Goal: Task Accomplishment & Management: Complete application form

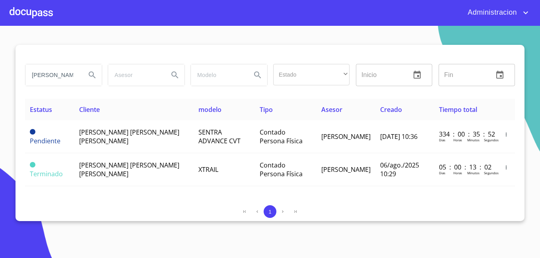
click at [56, 76] on input "miguel angel ramirez" at bounding box center [52, 74] width 54 height 21
type input "laura elizabeth gomez carrillo"
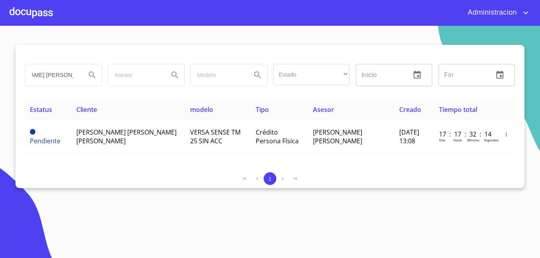
click at [84, 126] on td "LAURA ELIZABETH GOMEZ CARRILLO" at bounding box center [129, 136] width 114 height 33
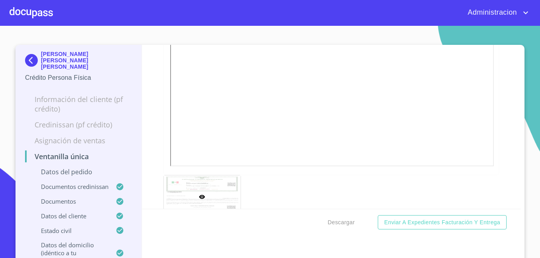
scroll to position [2185, 0]
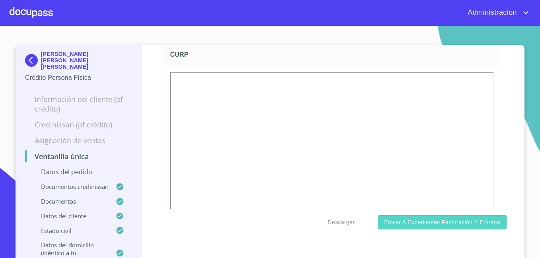
click at [429, 220] on span "Enviar a Expedientes Facturación y Entrega" at bounding box center [442, 223] width 116 height 10
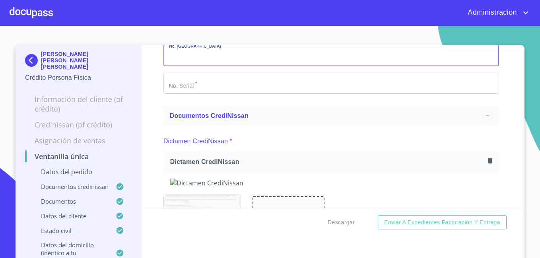
scroll to position [71, 0]
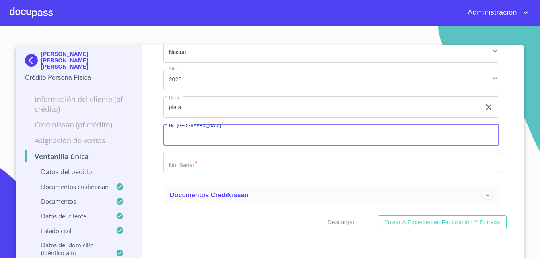
click at [38, 50] on div "LAURA ELIZABETH GOMEZ CARRILLO Crédito Persona Física" at bounding box center [78, 67] width 107 height 44
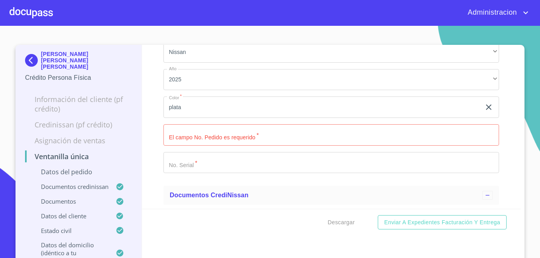
click at [32, 56] on img at bounding box center [33, 60] width 16 height 13
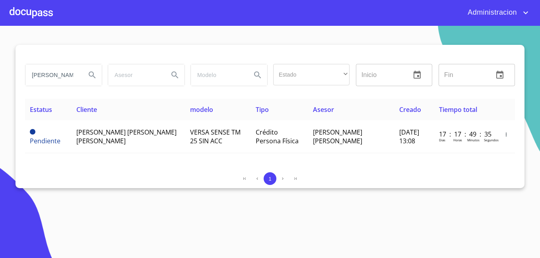
click at [77, 73] on input "laura elizabeth gomez carrillo" at bounding box center [52, 74] width 54 height 21
type input "[PERSON_NAME]"
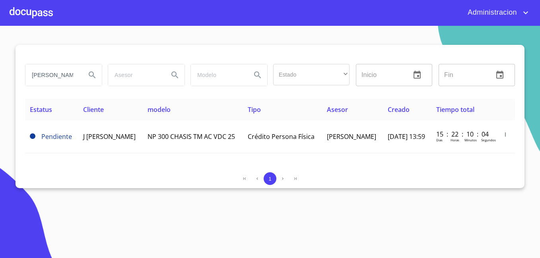
click at [61, 80] on input "[PERSON_NAME]" at bounding box center [52, 74] width 54 height 21
click at [85, 185] on div "1" at bounding box center [269, 180] width 489 height 16
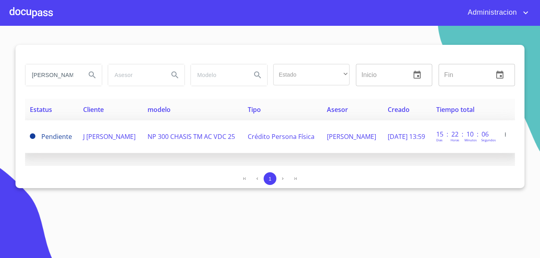
click at [91, 151] on td "J [PERSON_NAME]" at bounding box center [110, 136] width 64 height 33
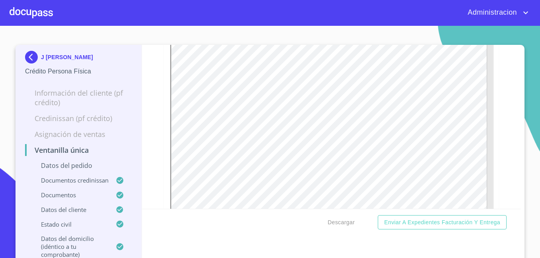
scroll to position [482, 0]
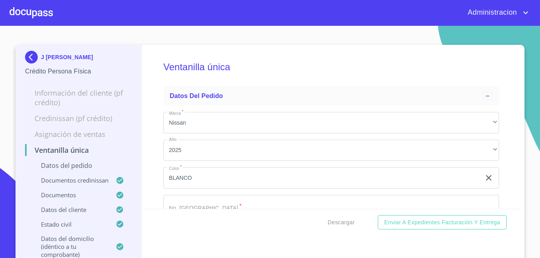
scroll to position [482, 0]
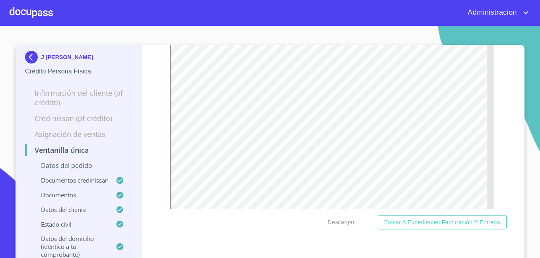
click at [43, 60] on p "J [PERSON_NAME]" at bounding box center [67, 57] width 52 height 6
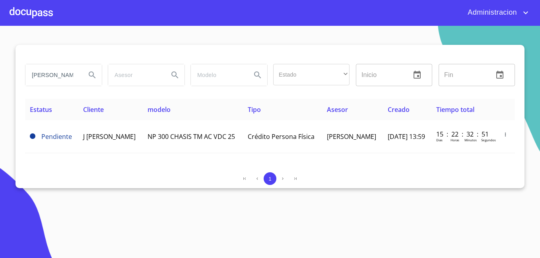
click at [47, 73] on input "[PERSON_NAME]" at bounding box center [52, 74] width 54 height 21
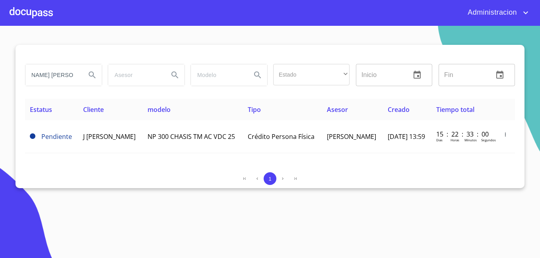
type input "[PERSON_NAME] [PERSON_NAME] [PERSON_NAME]"
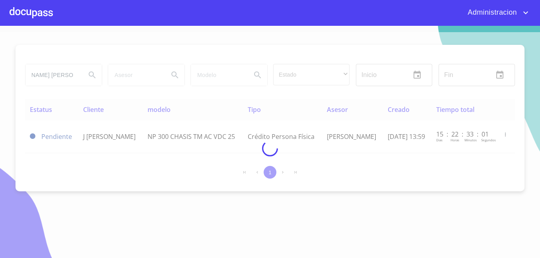
scroll to position [0, 0]
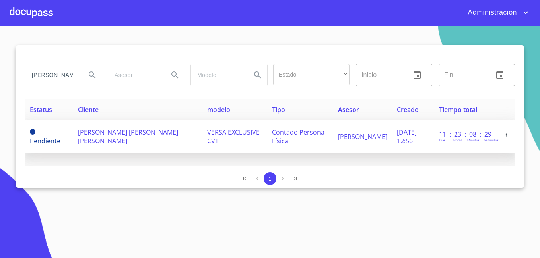
click at [97, 145] on span "[PERSON_NAME] [PERSON_NAME] [PERSON_NAME]" at bounding box center [128, 136] width 100 height 17
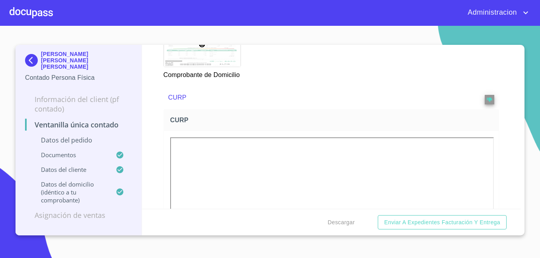
scroll to position [874, 0]
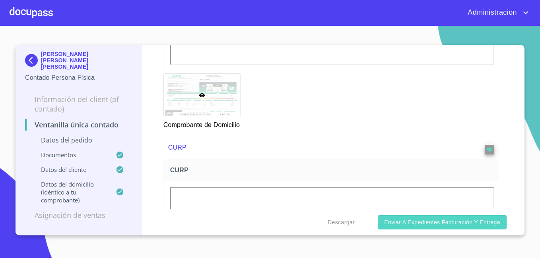
click at [408, 224] on span "Enviar a Expedientes Facturación y Entrega" at bounding box center [442, 223] width 116 height 10
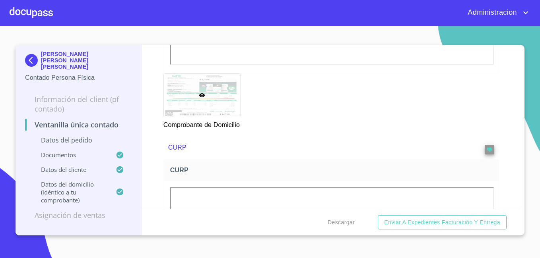
scroll to position [178, 0]
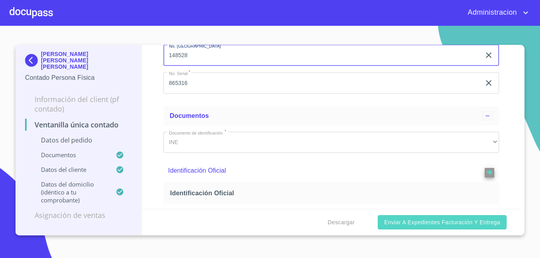
type input "148528"
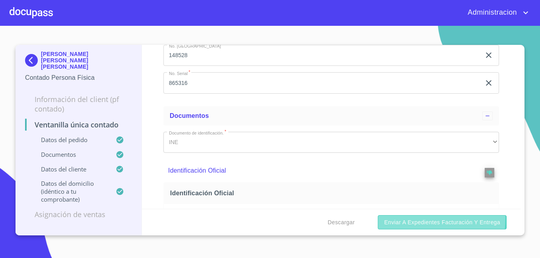
click at [406, 218] on span "Enviar a Expedientes Facturación y Entrega" at bounding box center [442, 223] width 116 height 10
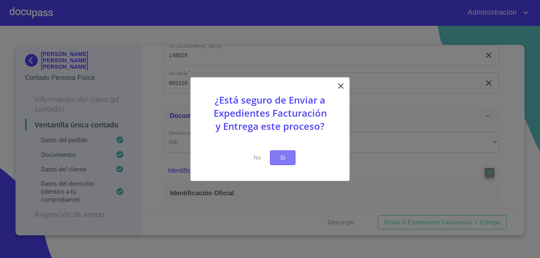
click at [280, 155] on span "Si" at bounding box center [282, 158] width 13 height 10
